Goal: Transaction & Acquisition: Book appointment/travel/reservation

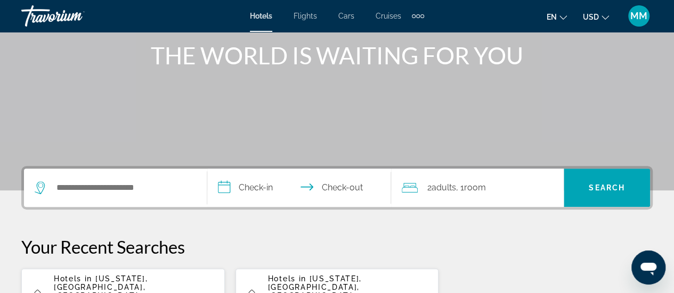
scroll to position [130, 0]
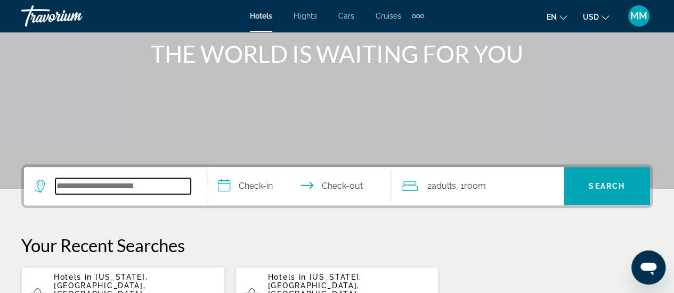
click at [143, 189] on input "Search widget" at bounding box center [122, 186] width 135 height 16
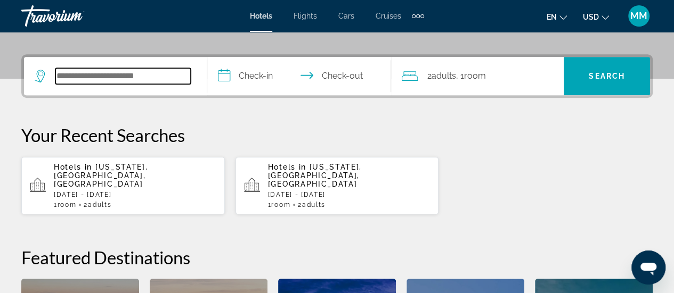
scroll to position [260, 0]
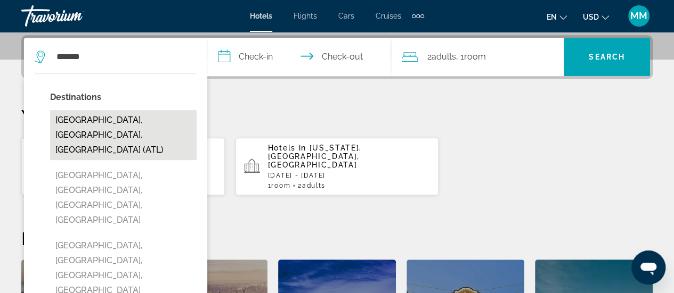
click at [138, 118] on button "[GEOGRAPHIC_DATA], [GEOGRAPHIC_DATA], [GEOGRAPHIC_DATA] (ATL)" at bounding box center [123, 135] width 146 height 50
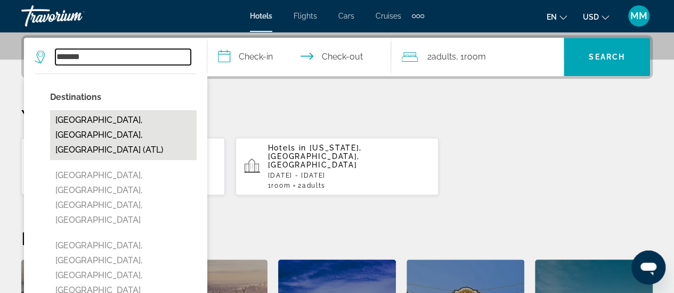
type input "**********"
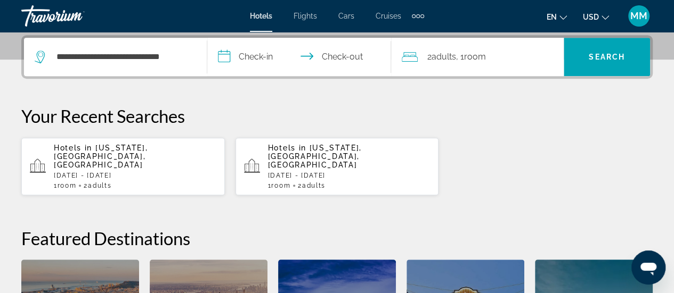
click at [278, 54] on input "**********" at bounding box center [300, 59] width 187 height 42
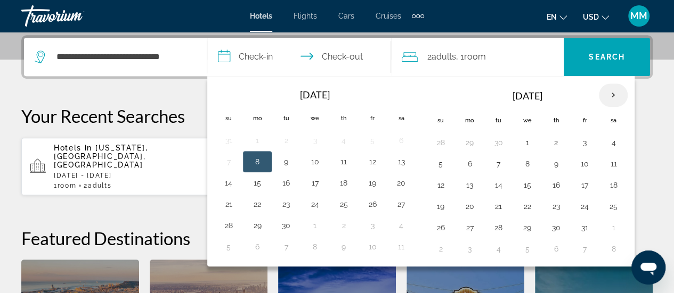
click at [609, 93] on th "Next month" at bounding box center [613, 95] width 29 height 23
click at [462, 140] on button "29" at bounding box center [469, 142] width 17 height 15
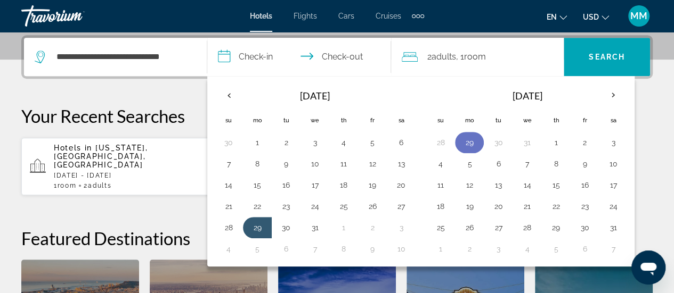
click at [462, 140] on button "29" at bounding box center [469, 142] width 17 height 15
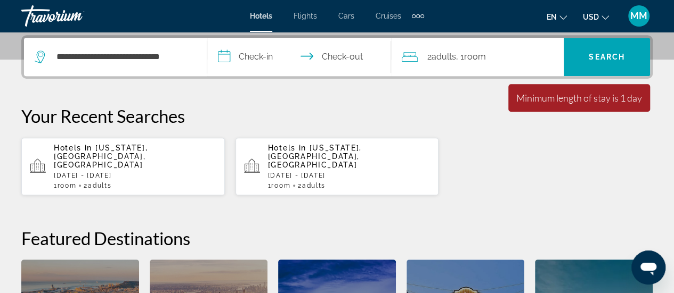
click at [355, 57] on input "**********" at bounding box center [300, 59] width 187 height 42
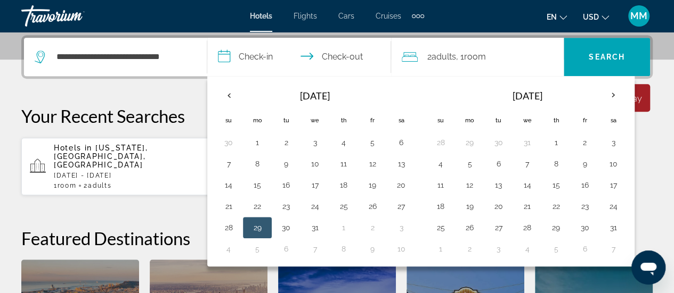
click at [256, 225] on button "29" at bounding box center [257, 228] width 17 height 15
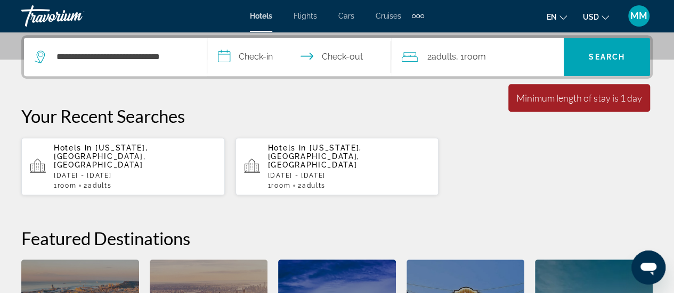
click at [256, 55] on input "**********" at bounding box center [300, 59] width 187 height 42
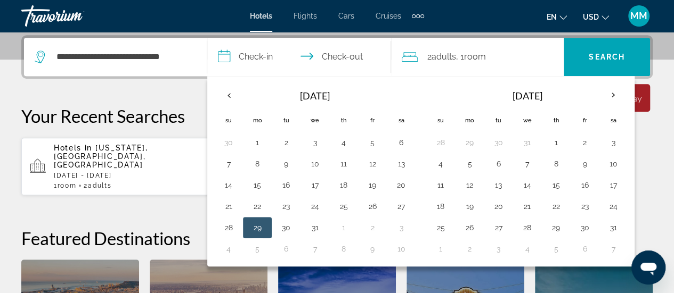
click at [256, 222] on button "29" at bounding box center [257, 228] width 17 height 15
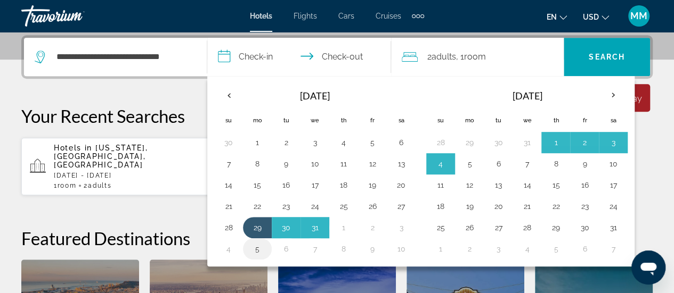
click at [256, 246] on button "5" at bounding box center [257, 249] width 17 height 15
type input "**********"
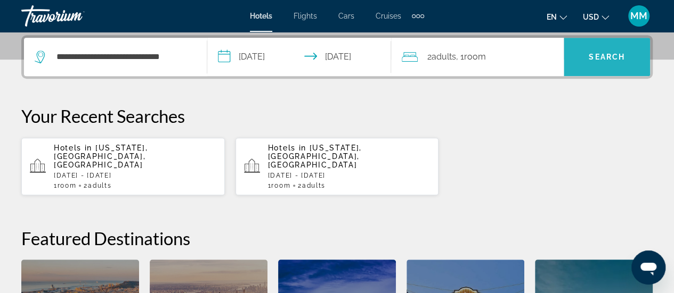
click at [610, 56] on span "Search" at bounding box center [607, 57] width 36 height 9
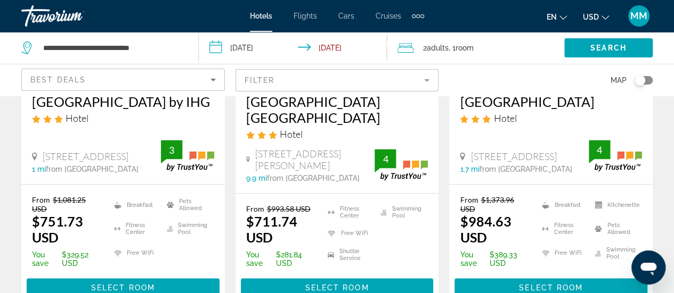
scroll to position [702, 0]
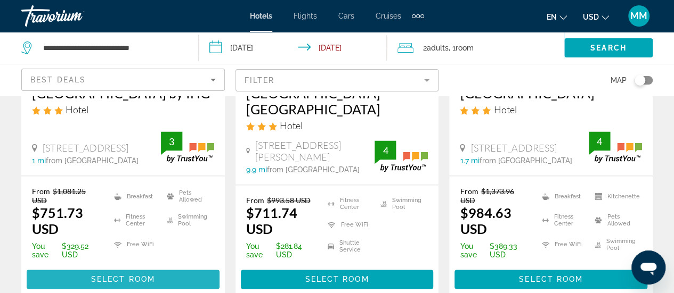
click at [125, 275] on span "Select Room" at bounding box center [123, 279] width 64 height 9
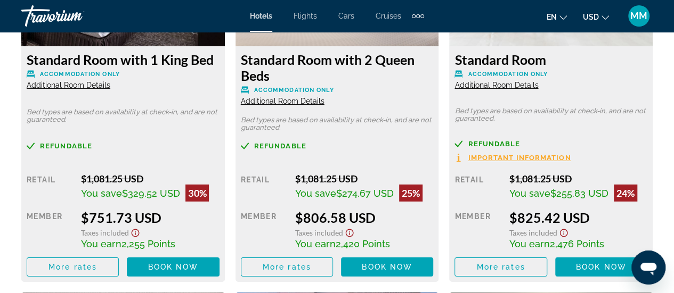
scroll to position [1784, 0]
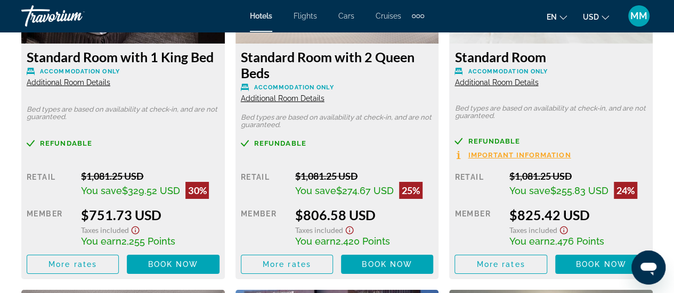
click at [66, 81] on span "Additional Room Details" at bounding box center [69, 82] width 84 height 9
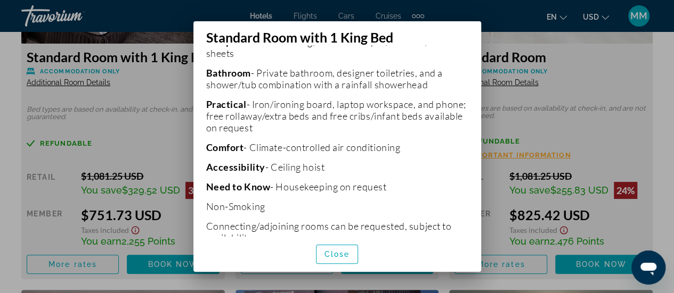
scroll to position [361, 0]
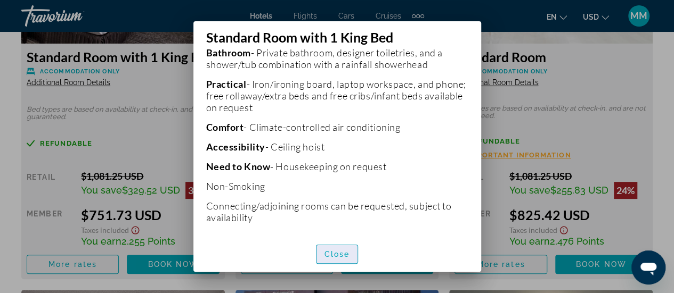
click at [339, 256] on span "Close" at bounding box center [337, 254] width 26 height 9
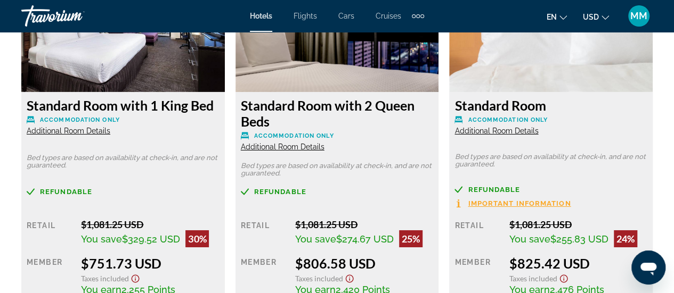
scroll to position [1736, 0]
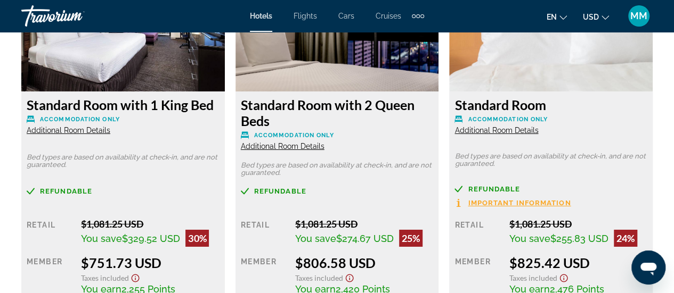
click at [65, 134] on span "Additional Room Details" at bounding box center [69, 130] width 84 height 9
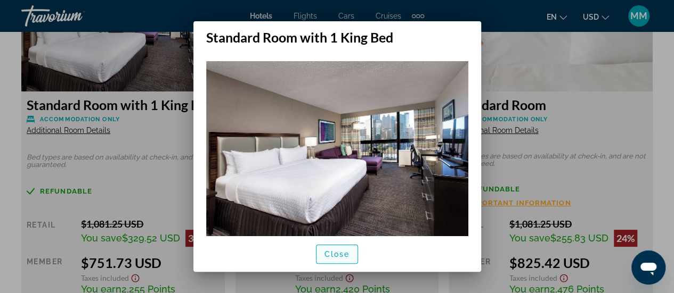
click at [330, 251] on span "Close" at bounding box center [337, 254] width 26 height 9
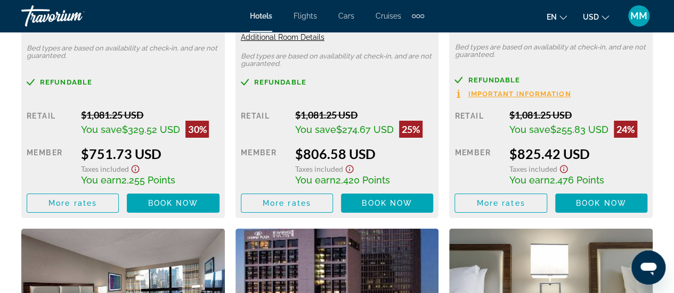
scroll to position [1846, 0]
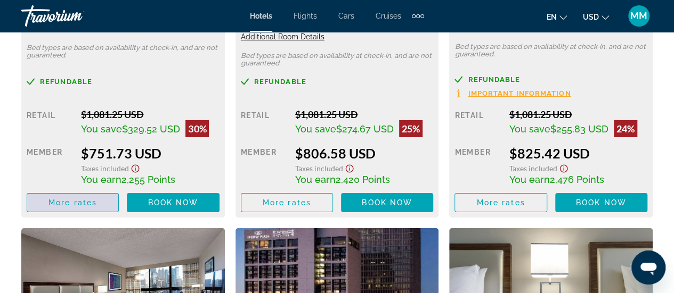
click at [86, 205] on span "More rates" at bounding box center [72, 203] width 48 height 9
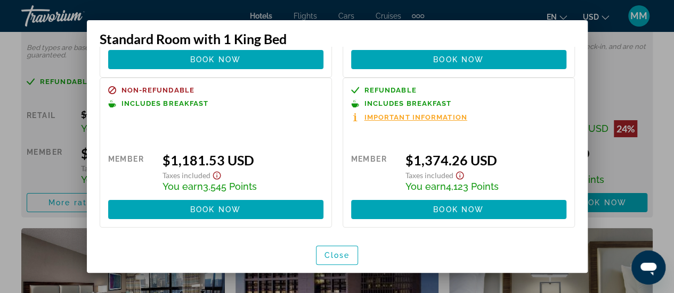
scroll to position [0, 0]
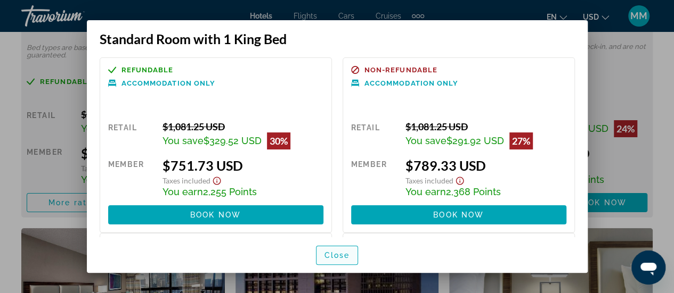
click at [338, 253] on span "Close" at bounding box center [337, 255] width 26 height 9
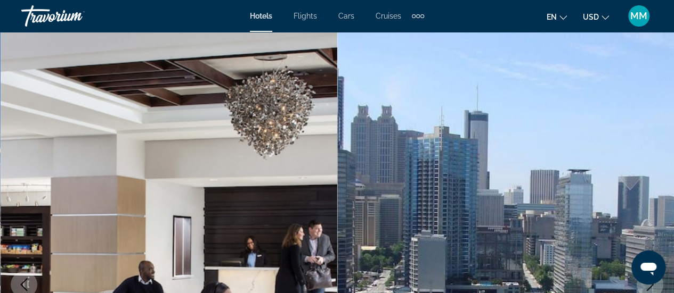
scroll to position [1, 0]
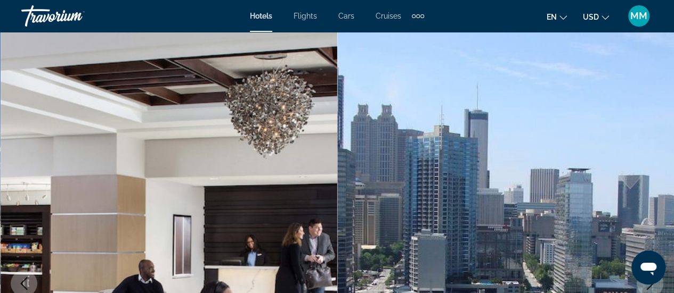
click at [640, 16] on span "MM" at bounding box center [638, 16] width 17 height 11
